Goal: Information Seeking & Learning: Learn about a topic

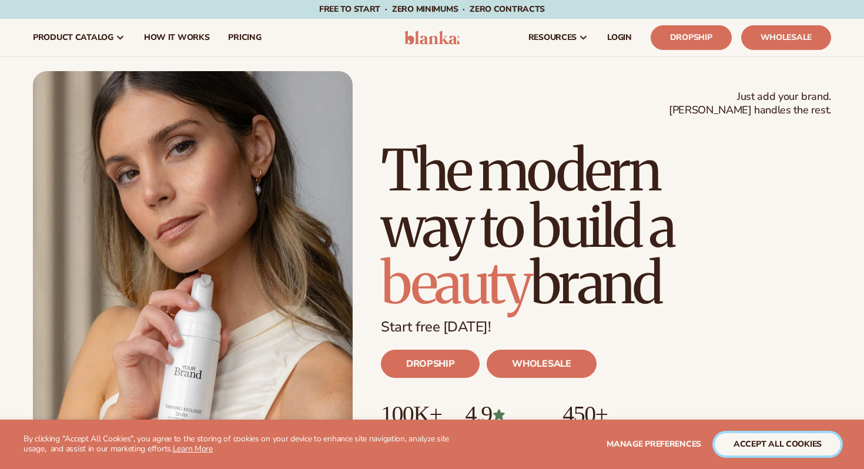
click at [755, 453] on button "accept all cookies" at bounding box center [778, 444] width 126 height 22
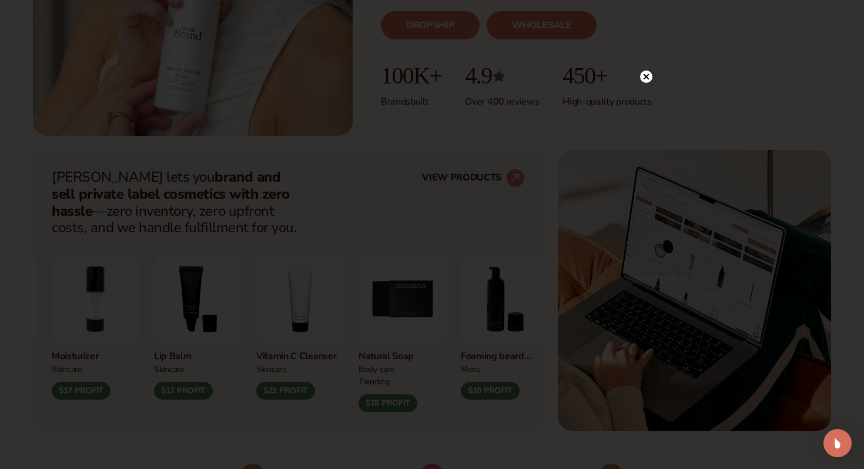
scroll to position [340, 0]
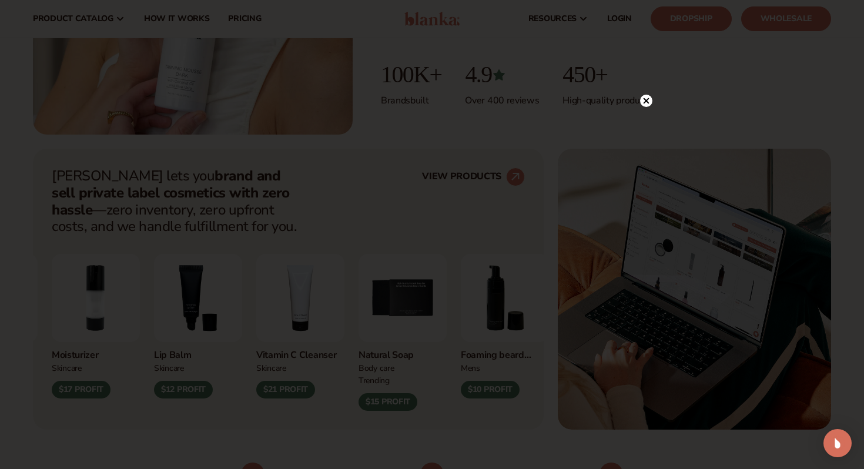
click at [647, 97] on circle at bounding box center [646, 101] width 12 height 12
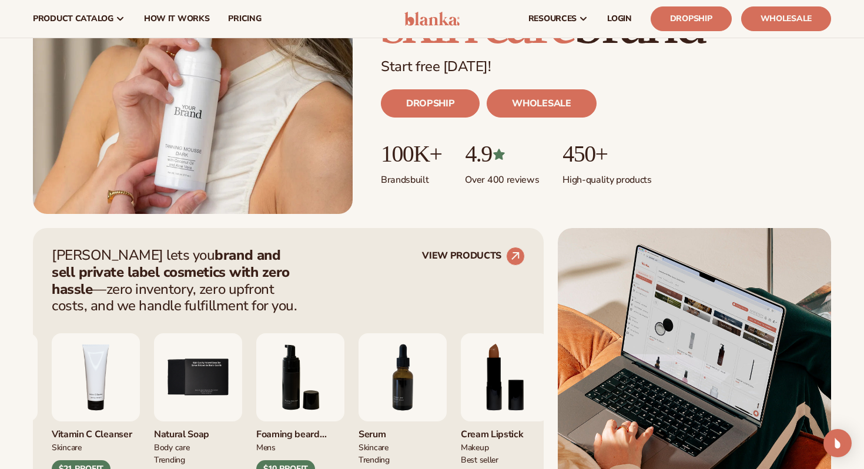
scroll to position [28, 0]
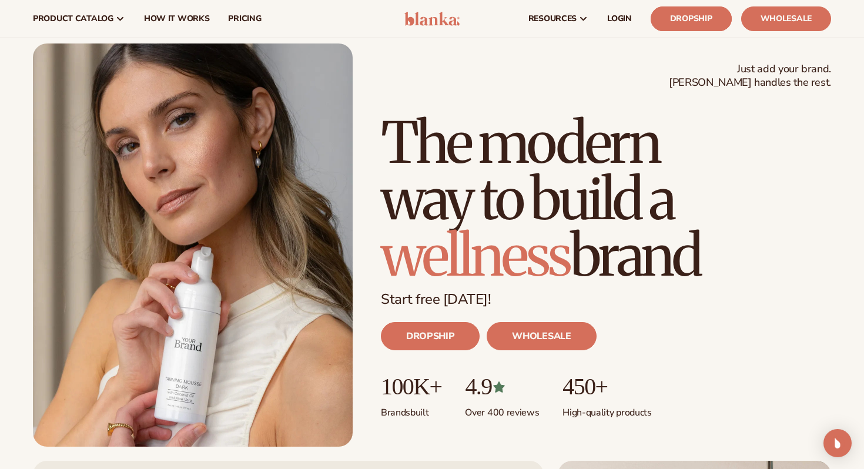
click at [698, 19] on link "Dropship" at bounding box center [691, 18] width 81 height 25
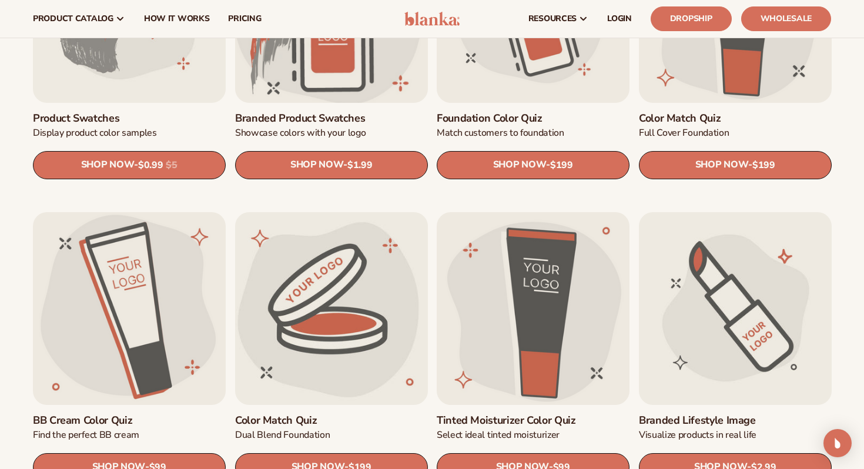
scroll to position [806, 0]
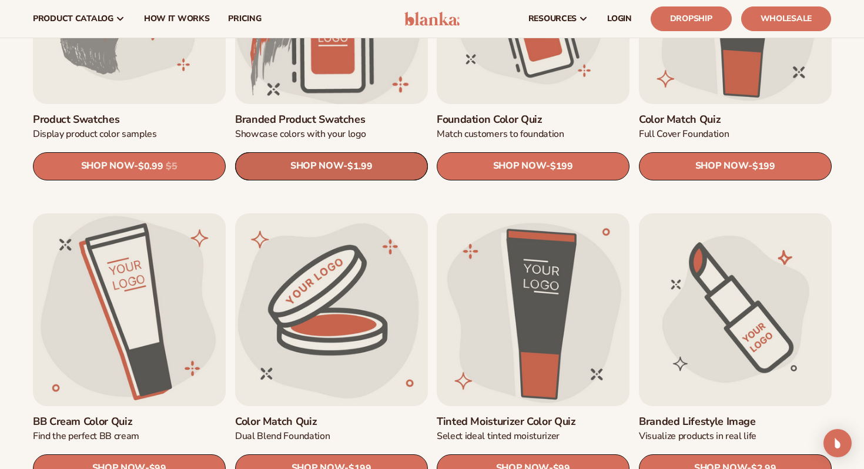
click at [363, 174] on link "SHOP NOW - Regular price $1.99 Sale price $1.99 Regular price Unit price / per" at bounding box center [331, 166] width 193 height 28
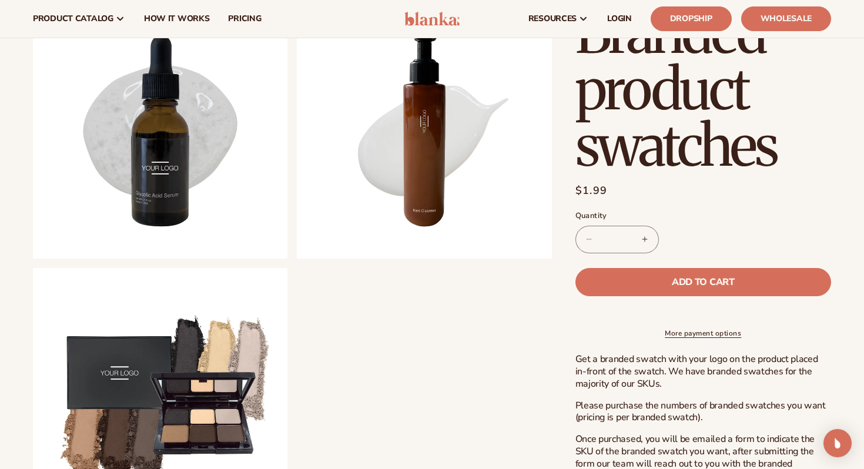
scroll to position [724, 0]
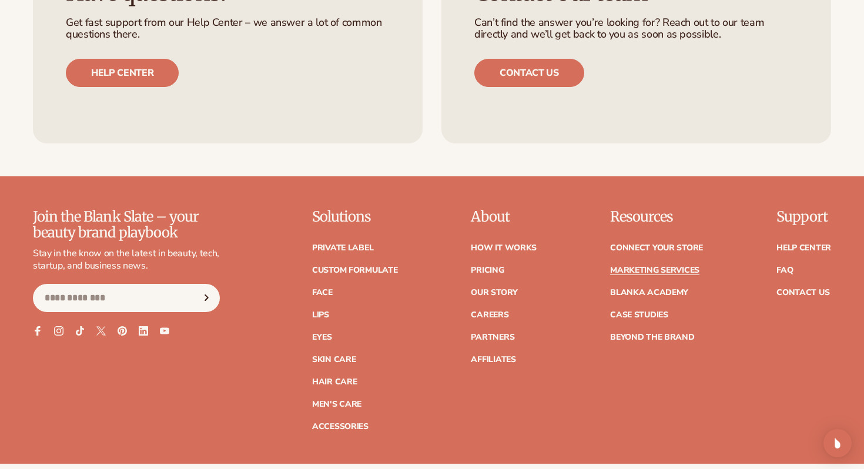
scroll to position [2529, 0]
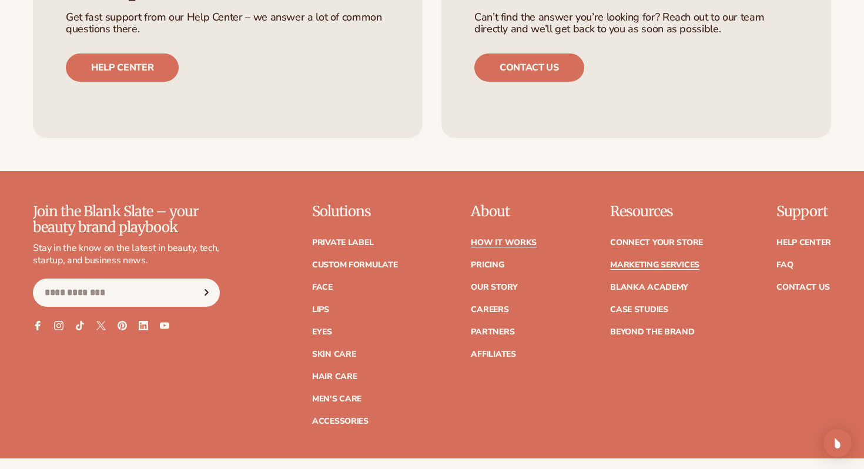
click at [499, 243] on link "How It Works" at bounding box center [504, 243] width 66 height 8
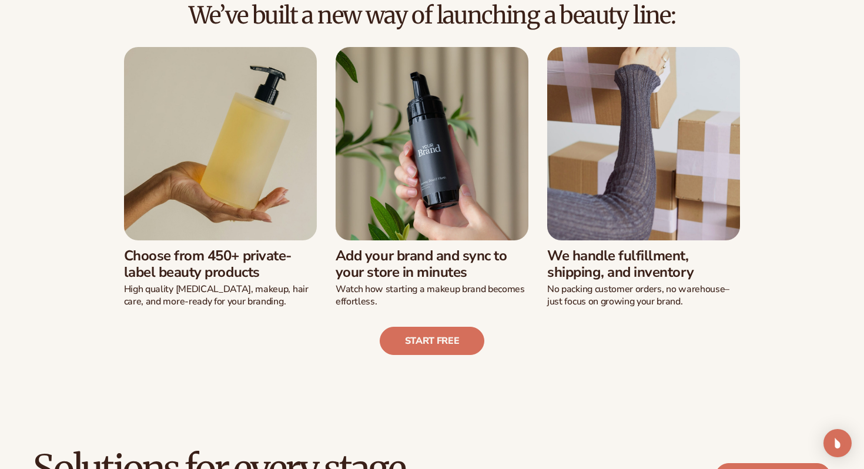
scroll to position [299, 0]
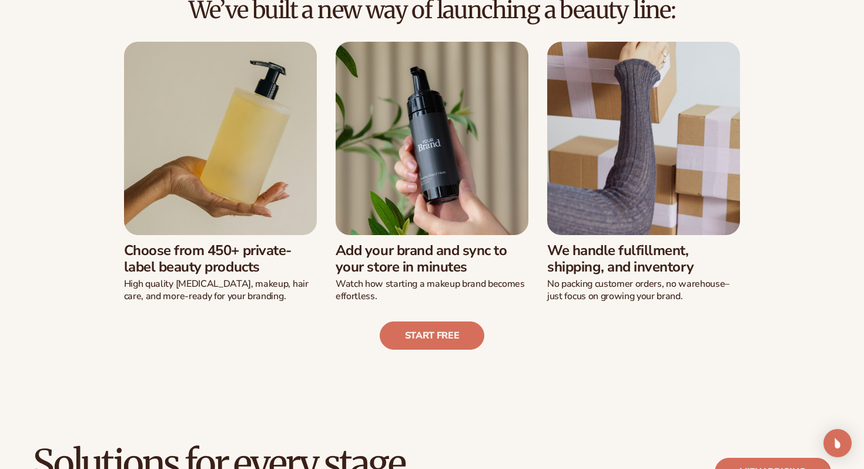
click at [579, 270] on h3 "We handle fulfillment, shipping, and inventory" at bounding box center [643, 259] width 193 height 34
click at [594, 290] on p "No packing customer orders, no warehouse–just focus on growing your brand." at bounding box center [643, 290] width 193 height 25
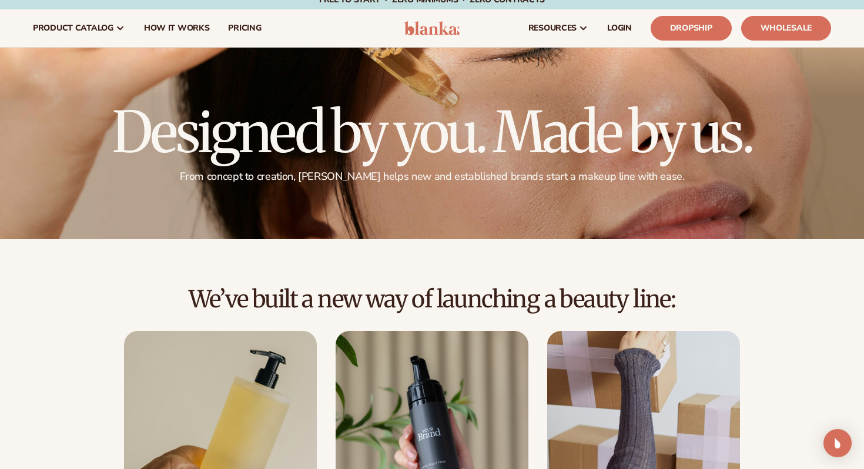
scroll to position [0, 0]
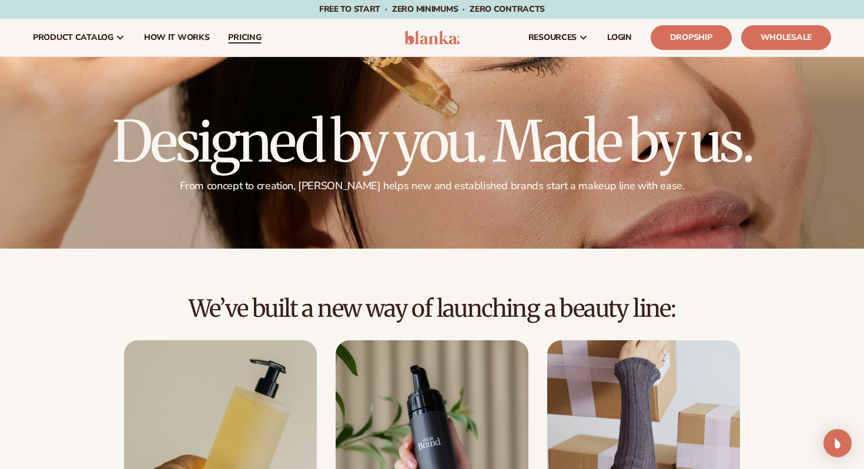
click at [249, 26] on link "pricing" at bounding box center [245, 38] width 52 height 38
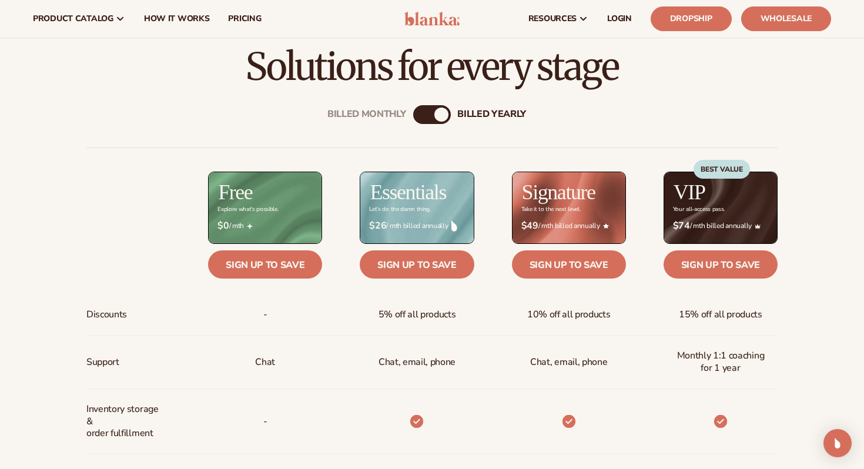
scroll to position [335, 0]
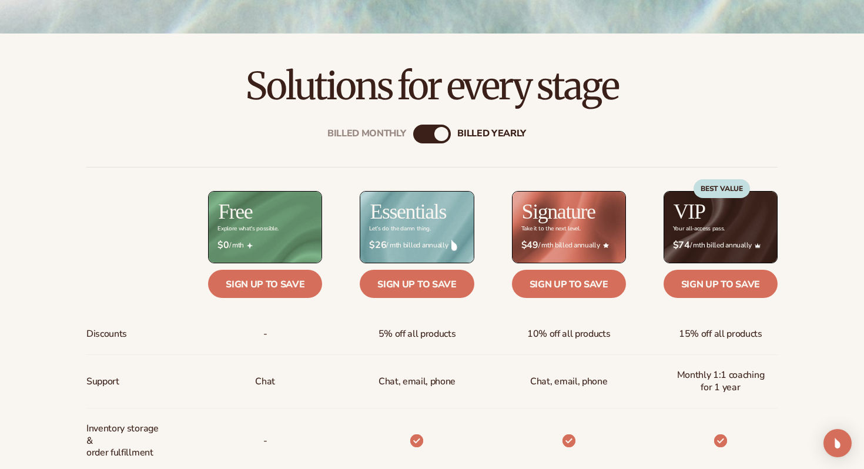
click at [436, 138] on div "billed Yearly" at bounding box center [441, 134] width 14 height 14
click at [433, 136] on div "Billed Monthly billed Yearly" at bounding box center [432, 134] width 38 height 19
click at [444, 136] on div "billed Yearly" at bounding box center [441, 134] width 14 height 14
drag, startPoint x: 444, startPoint y: 136, endPoint x: 400, endPoint y: 135, distance: 43.5
click at [413, 135] on div "Billed Monthly billed Yearly" at bounding box center [432, 134] width 38 height 19
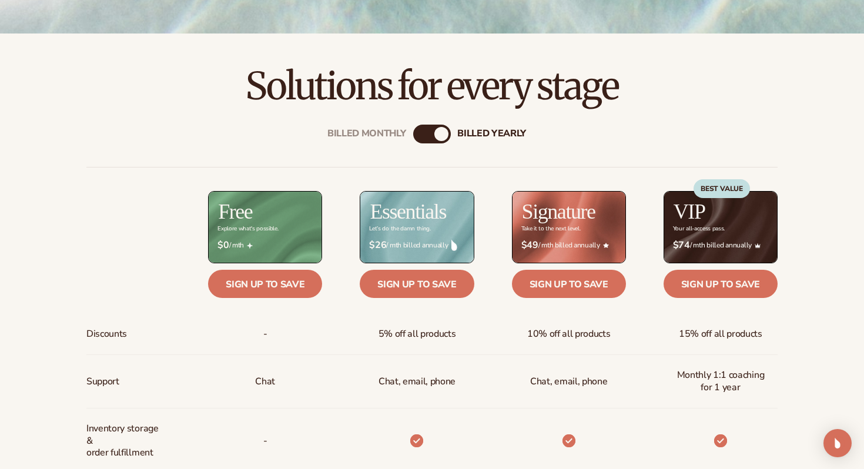
click at [429, 129] on div "Billed Monthly billed Yearly" at bounding box center [432, 134] width 38 height 19
click at [437, 136] on div "billed Yearly" at bounding box center [441, 134] width 14 height 14
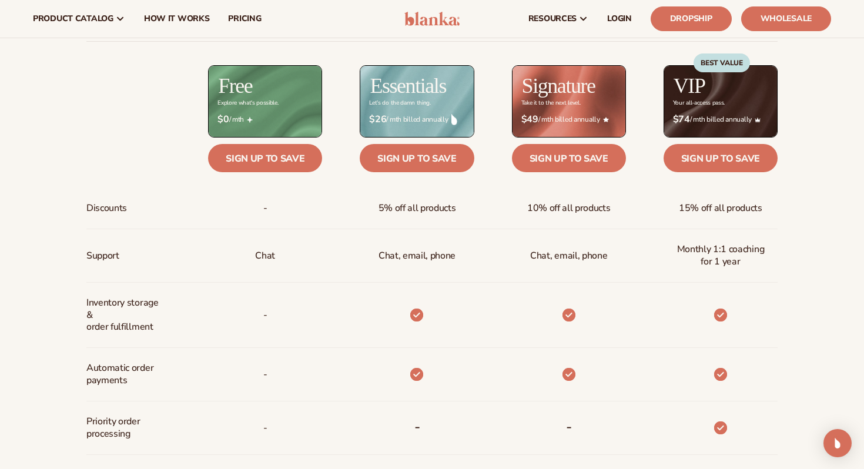
scroll to position [321, 0]
